Goal: Task Accomplishment & Management: Complete application form

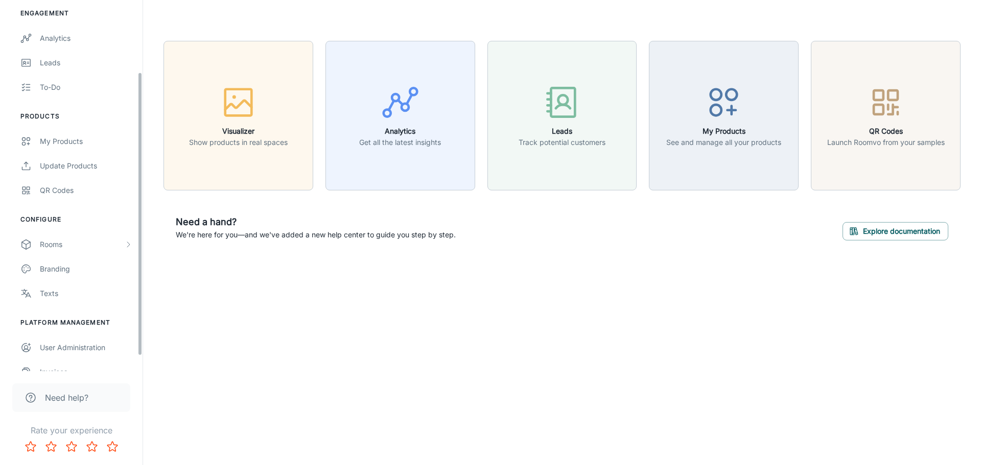
scroll to position [114, 0]
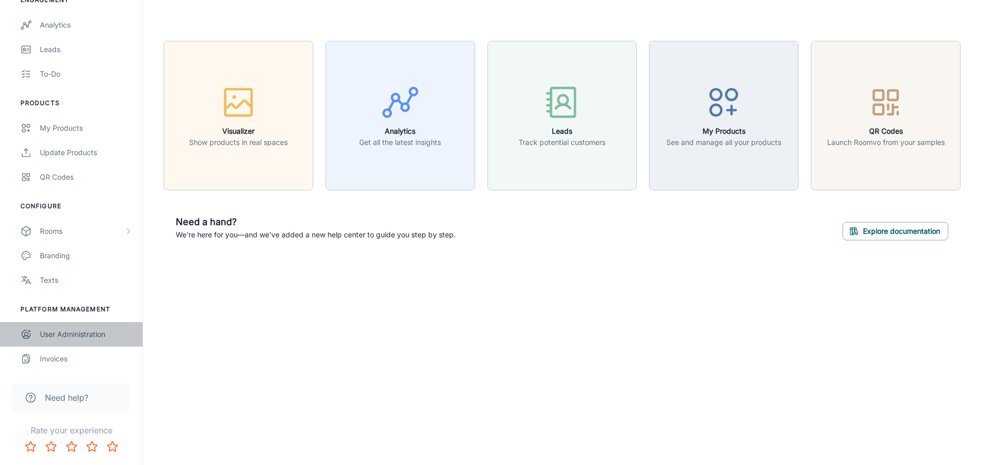
click at [77, 333] on div "User Administration" at bounding box center [86, 334] width 92 height 11
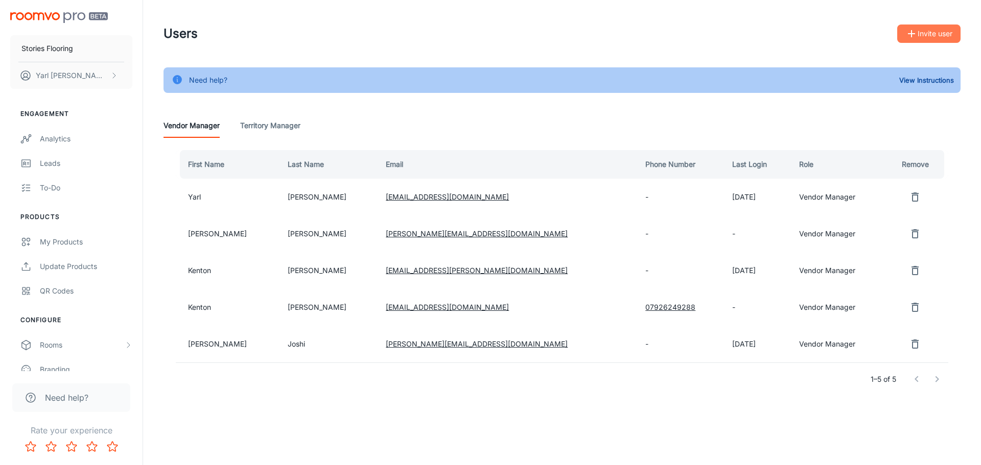
click at [932, 36] on button "Invite user" at bounding box center [928, 34] width 63 height 18
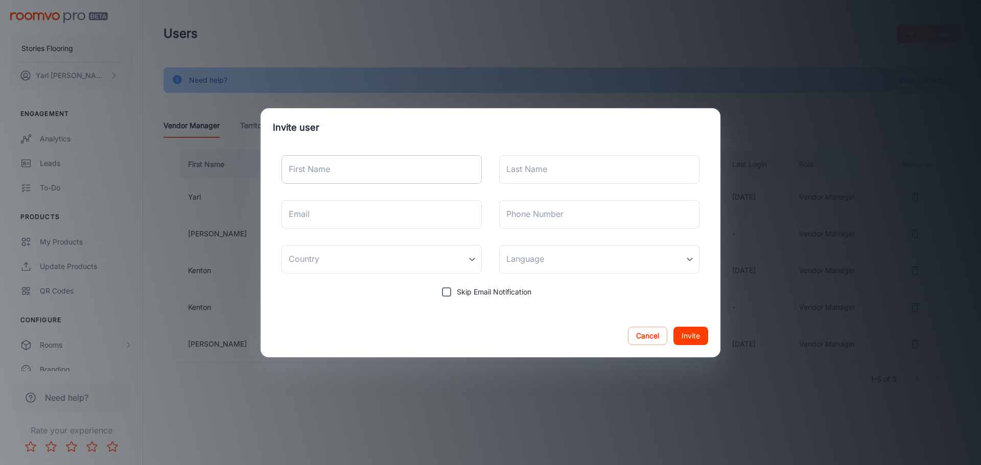
click at [336, 165] on input "First Name" at bounding box center [381, 169] width 200 height 29
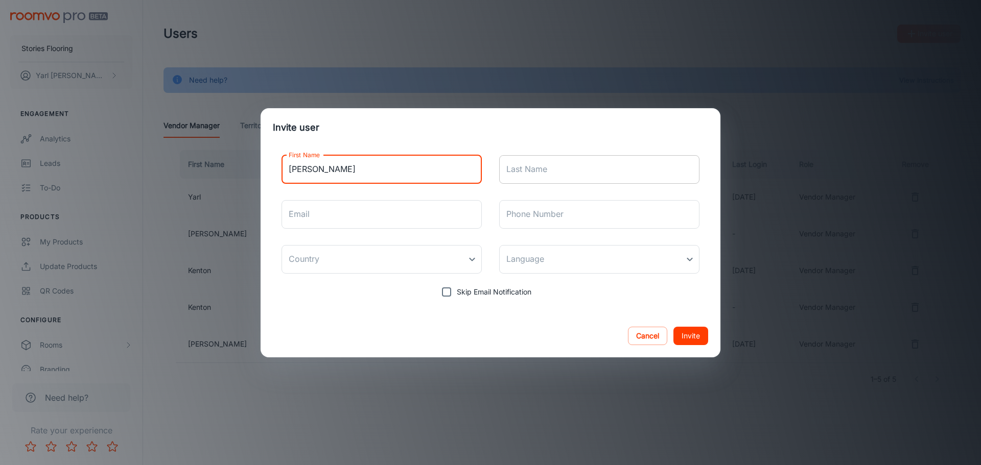
type input "[PERSON_NAME]"
click at [548, 171] on input "Last Name" at bounding box center [599, 169] width 200 height 29
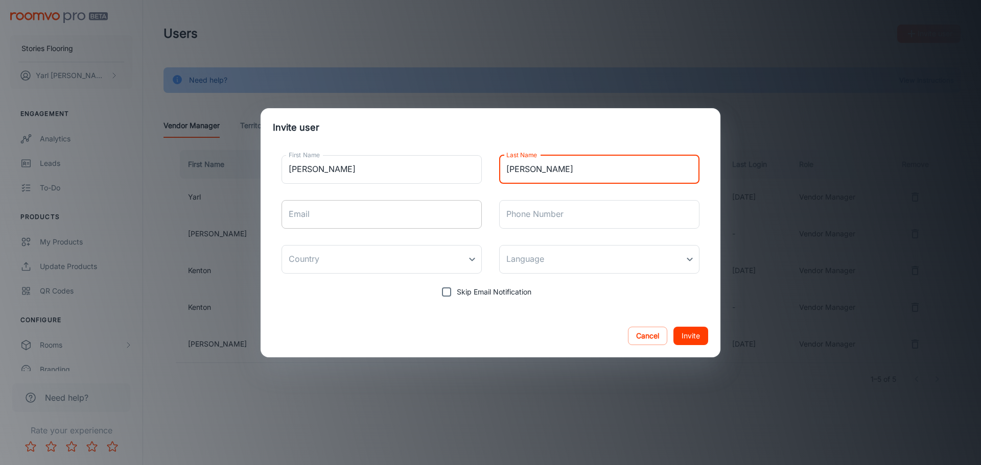
type input "[PERSON_NAME]"
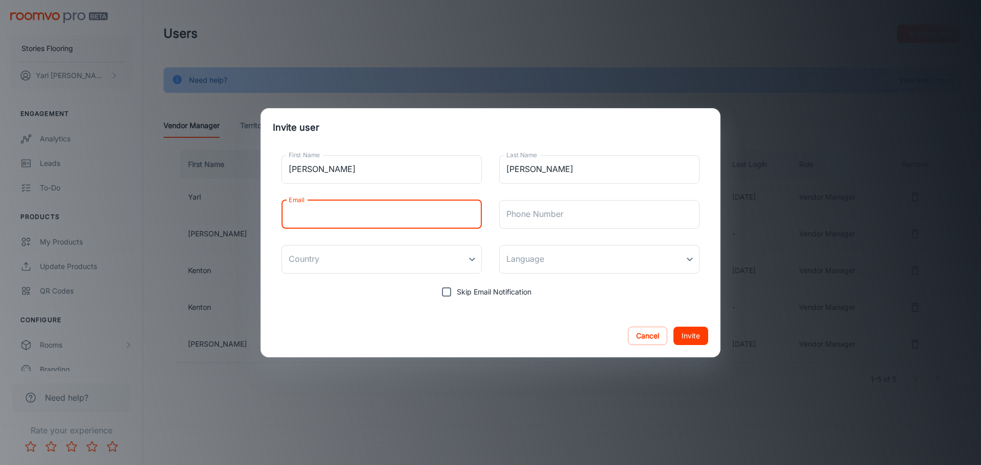
click at [341, 224] on input "Email" at bounding box center [381, 214] width 200 height 29
type input "[PERSON_NAME][EMAIL_ADDRESS][DOMAIN_NAME]"
click at [470, 258] on body "Stories Flooring [PERSON_NAME] Engagement Analytics Leads To-do Products My Pro…" at bounding box center [490, 232] width 981 height 465
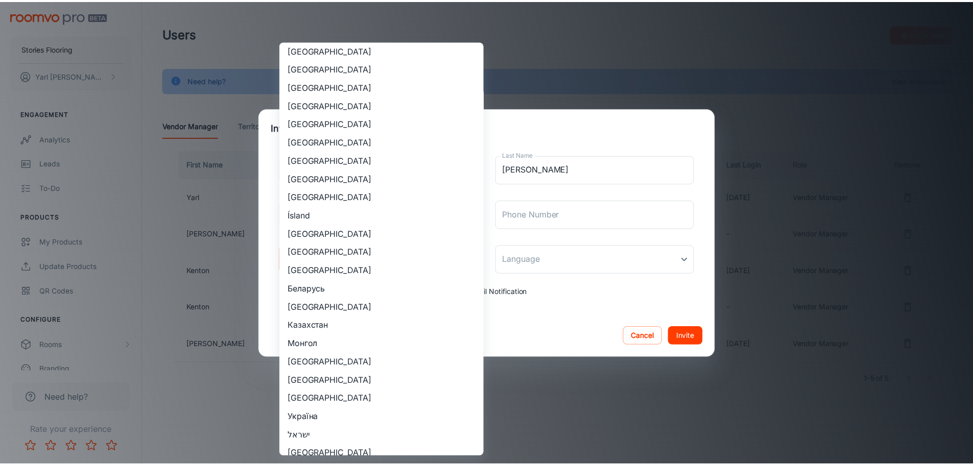
scroll to position [951, 0]
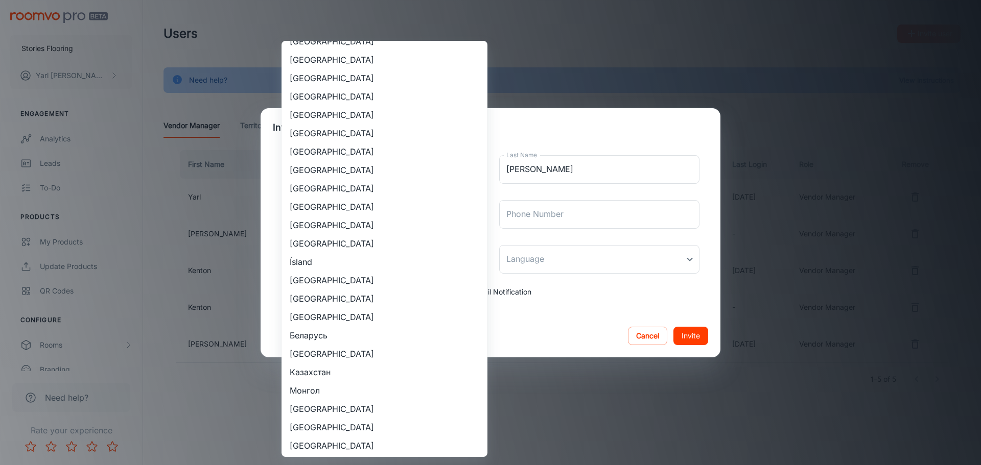
click at [326, 169] on li "[GEOGRAPHIC_DATA]" at bounding box center [384, 170] width 206 height 18
type input "[GEOGRAPHIC_DATA]"
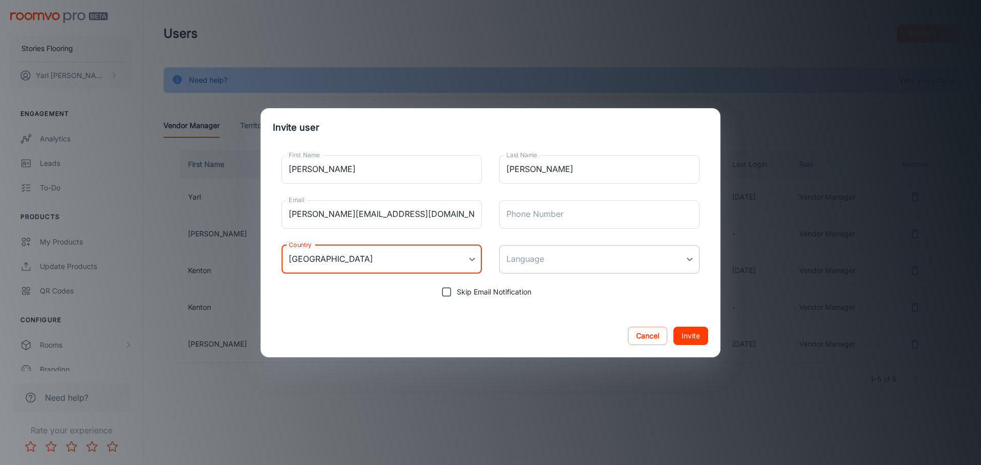
click at [688, 263] on body "Stories Flooring [PERSON_NAME] Engagement Analytics Leads To-do Products My Pro…" at bounding box center [490, 232] width 981 height 465
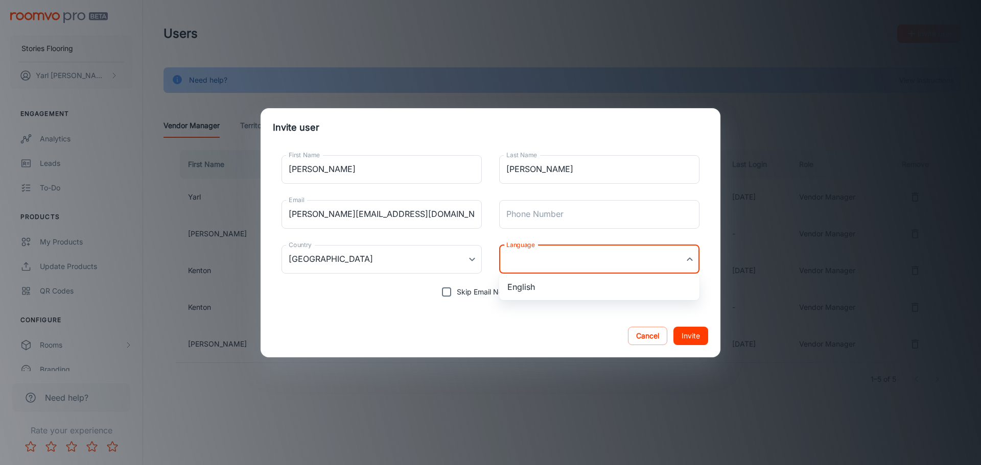
click at [571, 289] on li "English" at bounding box center [599, 287] width 200 height 18
type input "en-[GEOGRAPHIC_DATA]"
click at [692, 335] on button "Invite" at bounding box center [690, 336] width 35 height 18
